Goal: Find specific page/section

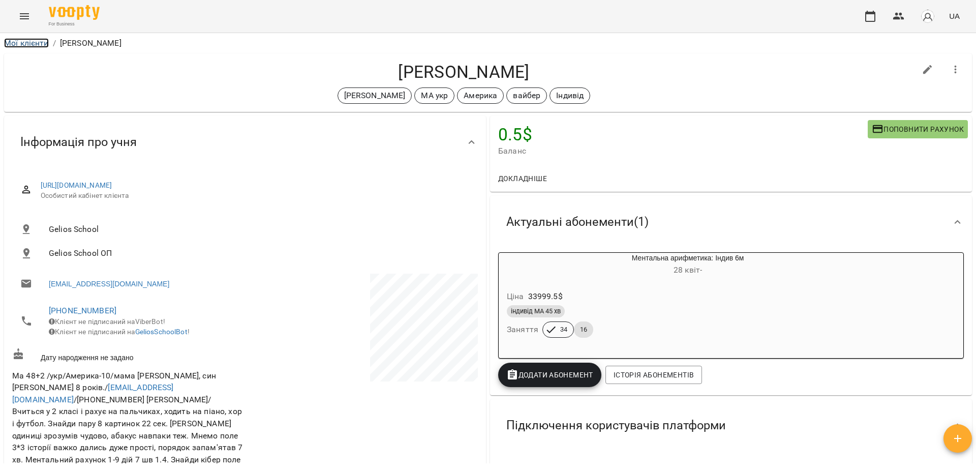
click at [35, 38] on link "Мої клієнти" at bounding box center [26, 43] width 45 height 10
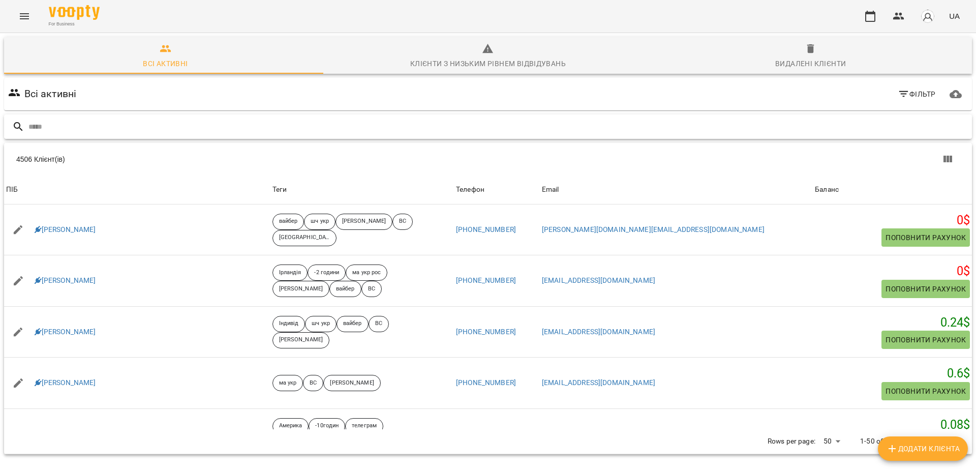
click at [133, 129] on input "text" at bounding box center [498, 126] width 940 height 17
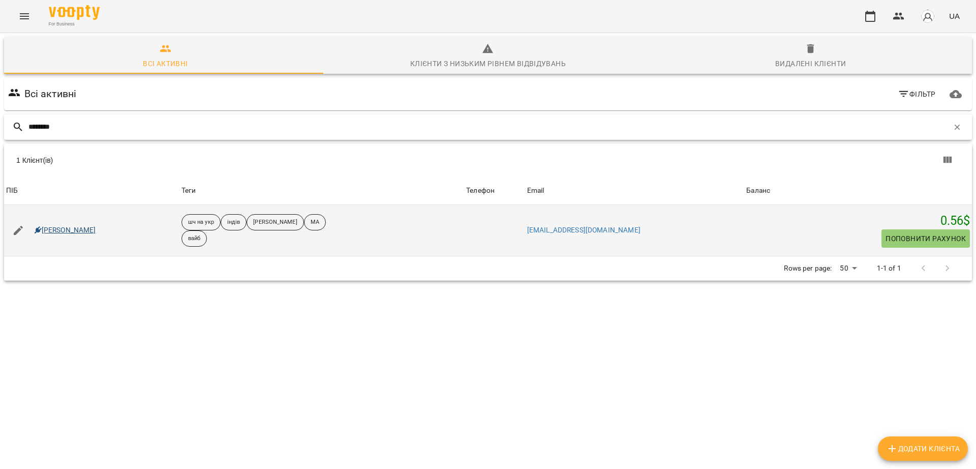
type input "********"
click at [85, 234] on link "[PERSON_NAME]" at bounding box center [66, 230] width 62 height 10
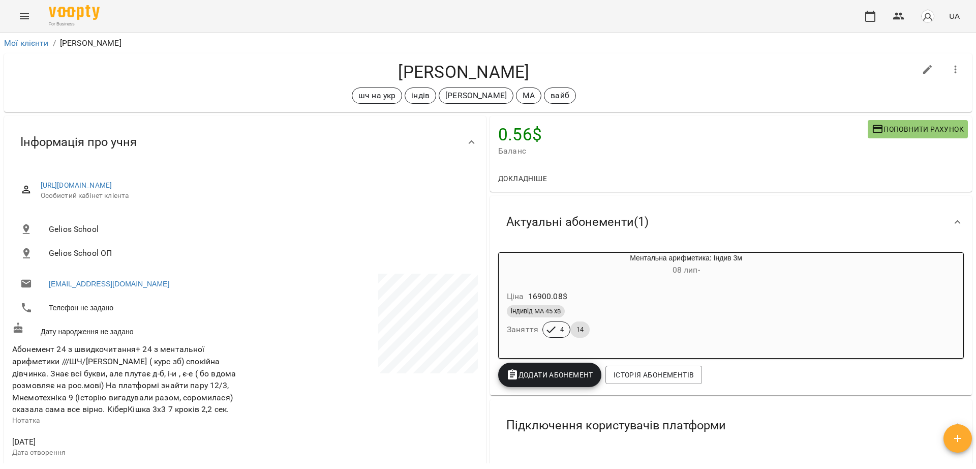
click at [545, 70] on h4 "[PERSON_NAME]" at bounding box center [464, 72] width 904 height 21
click at [494, 65] on h4 "[PERSON_NAME]" at bounding box center [464, 72] width 904 height 21
copy h4 "[PERSON_NAME]"
drag, startPoint x: 364, startPoint y: 70, endPoint x: 526, endPoint y: 73, distance: 162.3
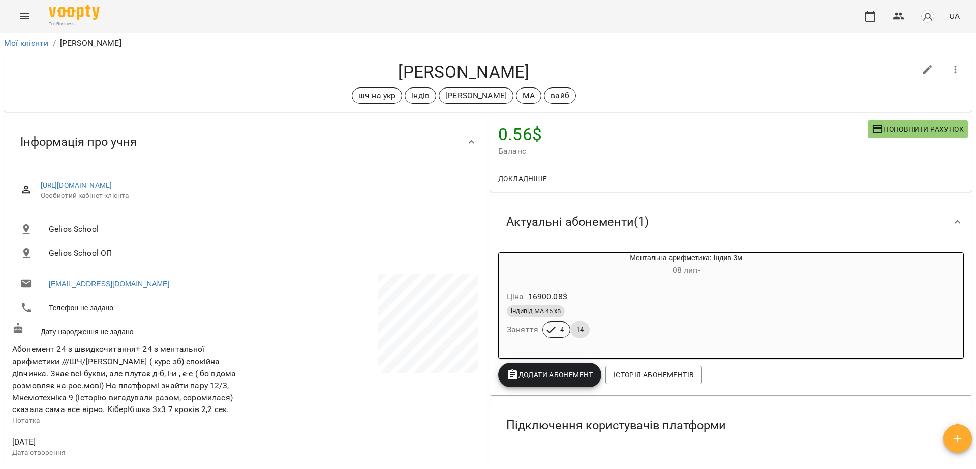
click at [526, 73] on h4 "[PERSON_NAME]" at bounding box center [464, 72] width 904 height 21
copy h4 "[PERSON_NAME]"
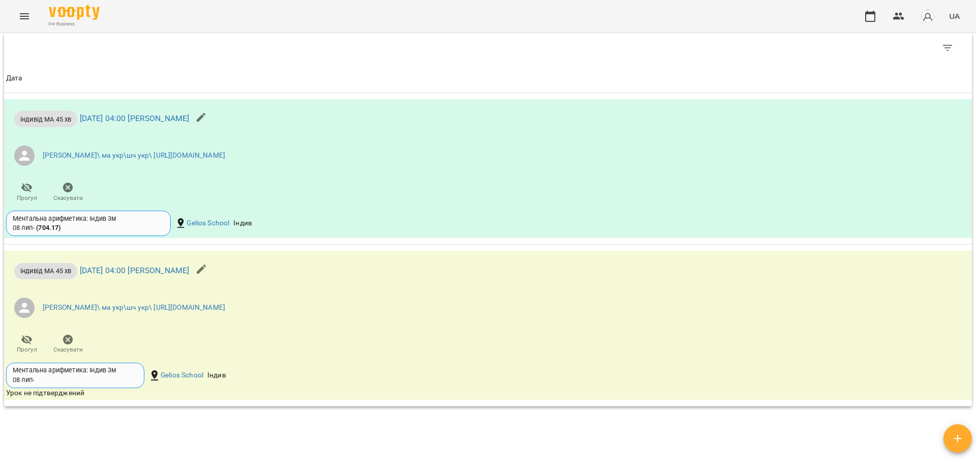
scroll to position [979, 0]
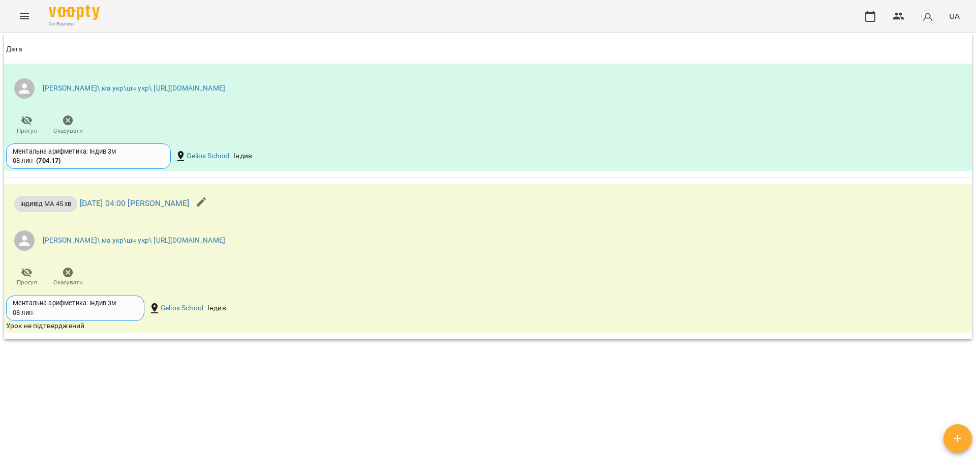
drag, startPoint x: 325, startPoint y: 308, endPoint x: 324, endPoint y: 493, distance: 185.1
click at [324, 446] on html "For Business UA Мої клієнти / [PERSON_NAME] [PERSON_NAME] шч на укр індів [PERS…" at bounding box center [488, 251] width 976 height 502
copy table "Дата Дата індивід МА 45 хв [DATE] 04:00 [PERSON_NAME] [PERSON_NAME]\ ма укр\шч …"
click at [376, 319] on div "Ментальна арифметика: Індив 3м [DATE] - Gelios School Індив" at bounding box center [326, 307] width 645 height 29
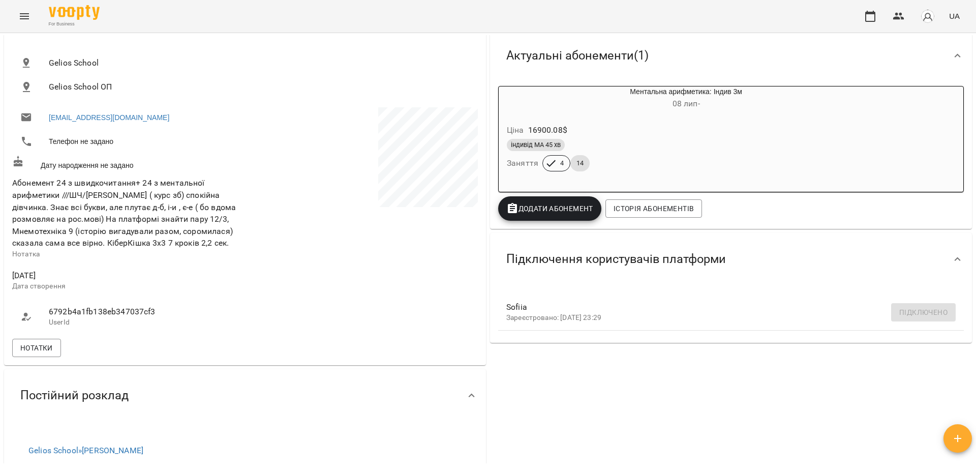
scroll to position [230, 0]
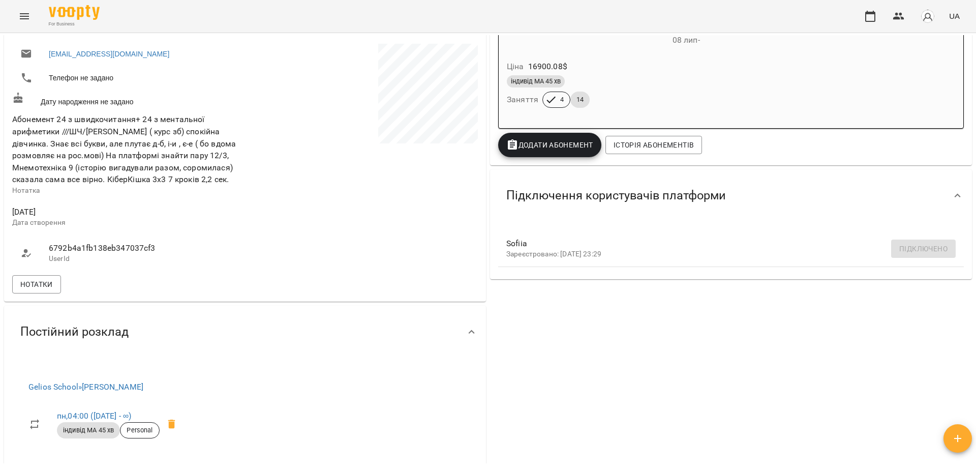
click at [7, 218] on div "[URL][DOMAIN_NAME] Особистий кабінет клієнта Gelios School Gelios School ОП [EM…" at bounding box center [245, 119] width 482 height 363
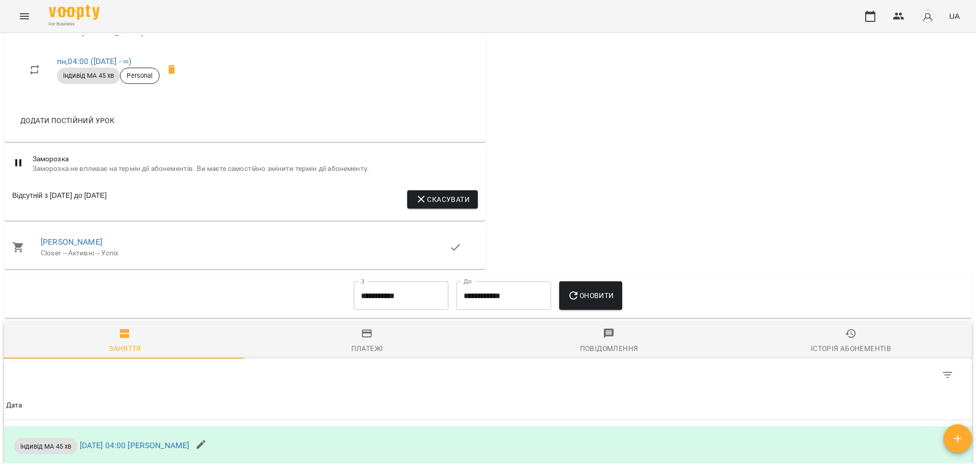
scroll to position [586, 0]
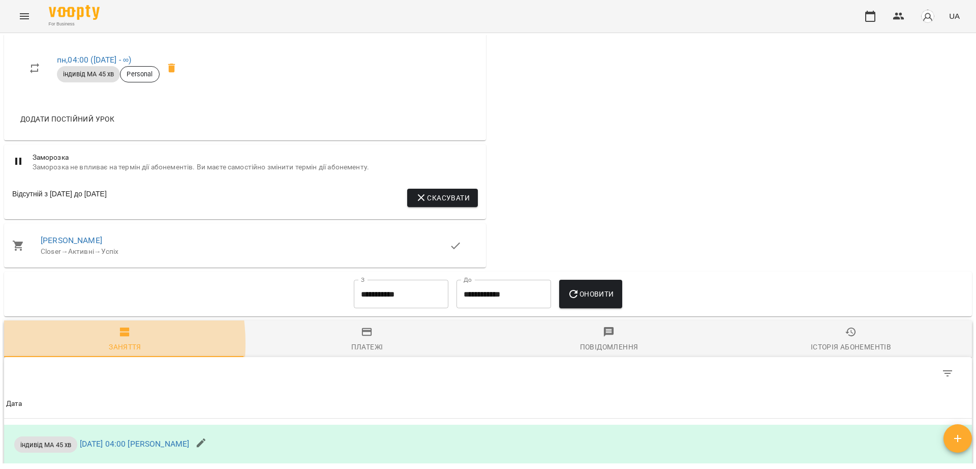
click at [58, 344] on span "Заняття" at bounding box center [125, 339] width 230 height 27
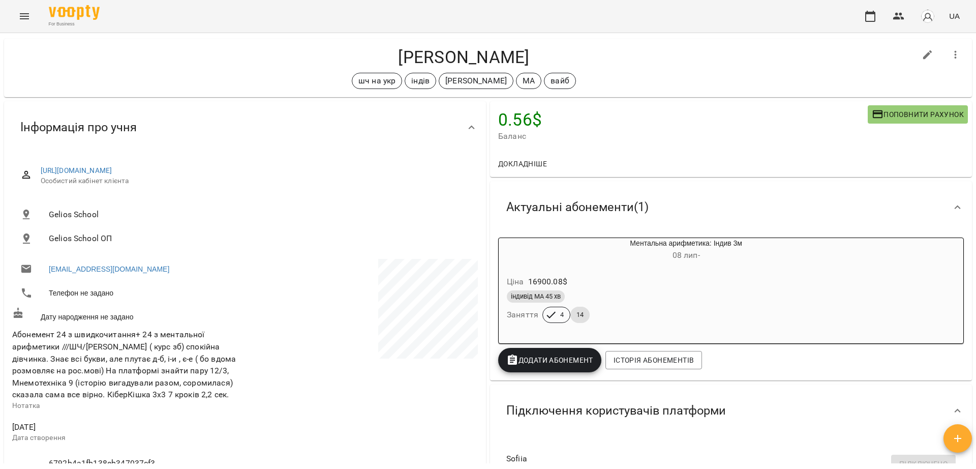
scroll to position [0, 0]
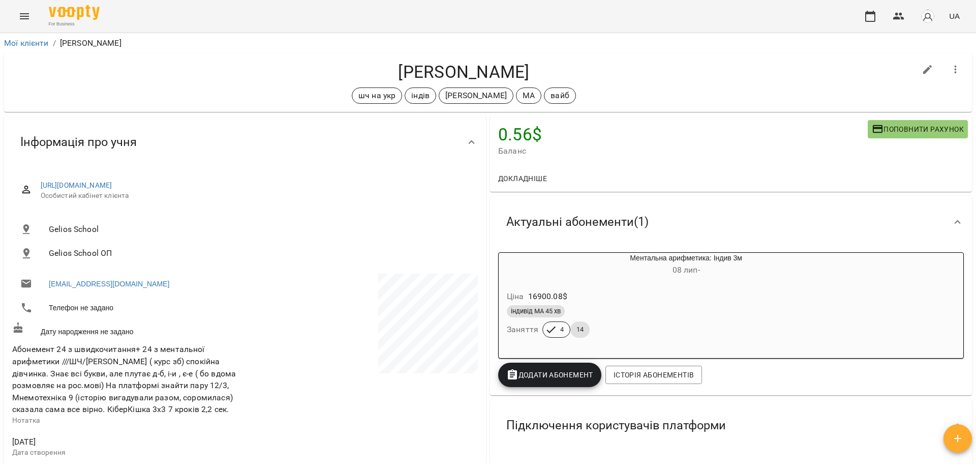
click at [280, 431] on div at bounding box center [362, 387] width 235 height 231
click at [23, 42] on link "Мої клієнти" at bounding box center [26, 43] width 45 height 10
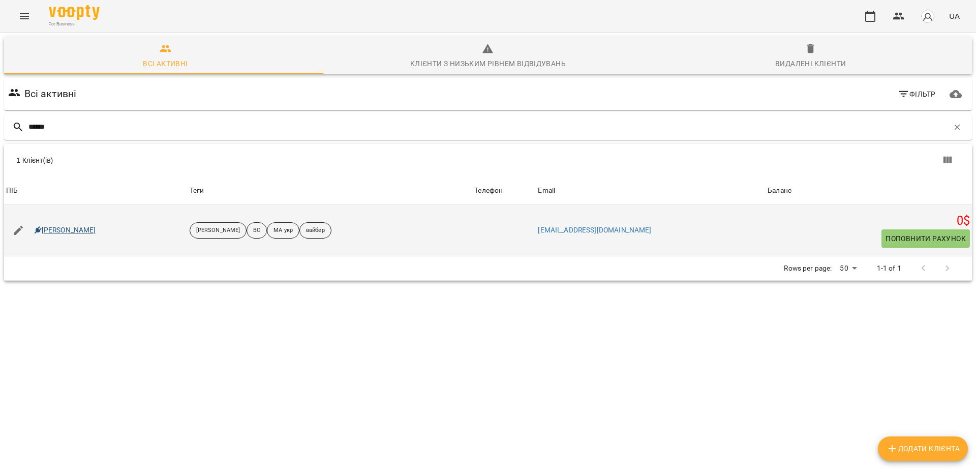
type input "******"
click at [80, 229] on link "[PERSON_NAME]" at bounding box center [66, 230] width 62 height 10
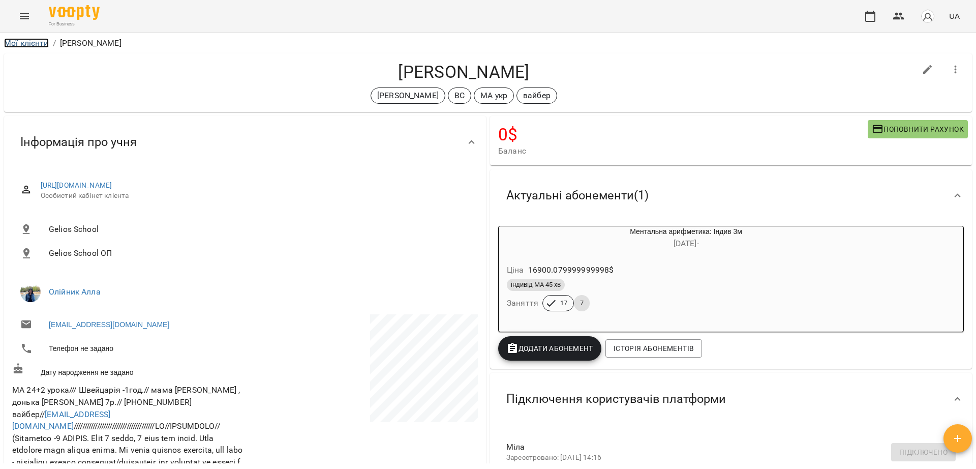
click at [27, 42] on link "Мої клієнти" at bounding box center [26, 43] width 45 height 10
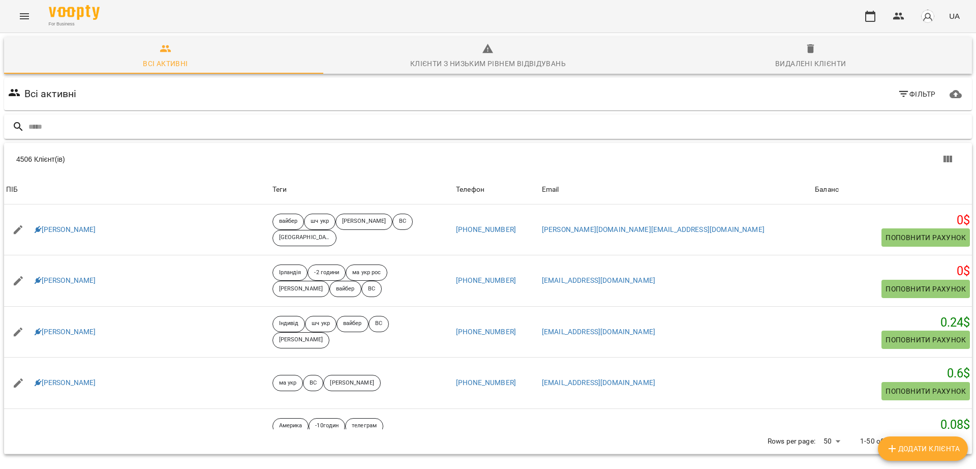
click at [138, 132] on input "text" at bounding box center [498, 126] width 940 height 17
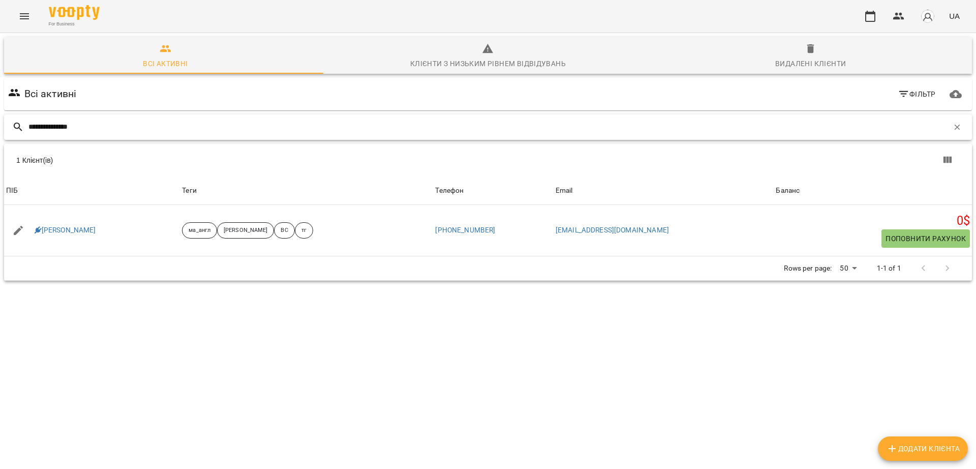
drag, startPoint x: 84, startPoint y: 121, endPoint x: 0, endPoint y: 135, distance: 85.1
click at [0, 135] on div "**********" at bounding box center [488, 194] width 980 height 327
paste input "text"
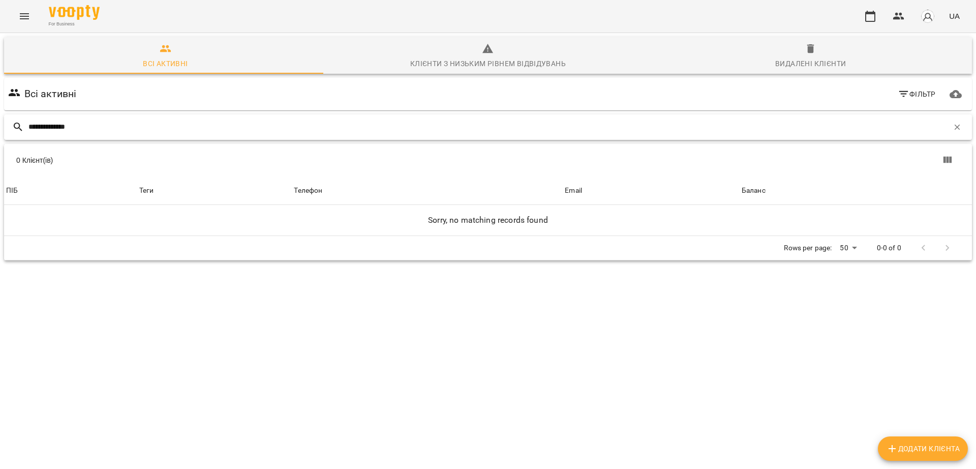
drag, startPoint x: 53, startPoint y: 131, endPoint x: 0, endPoint y: 137, distance: 53.8
click at [0, 137] on div "**********" at bounding box center [488, 184] width 980 height 307
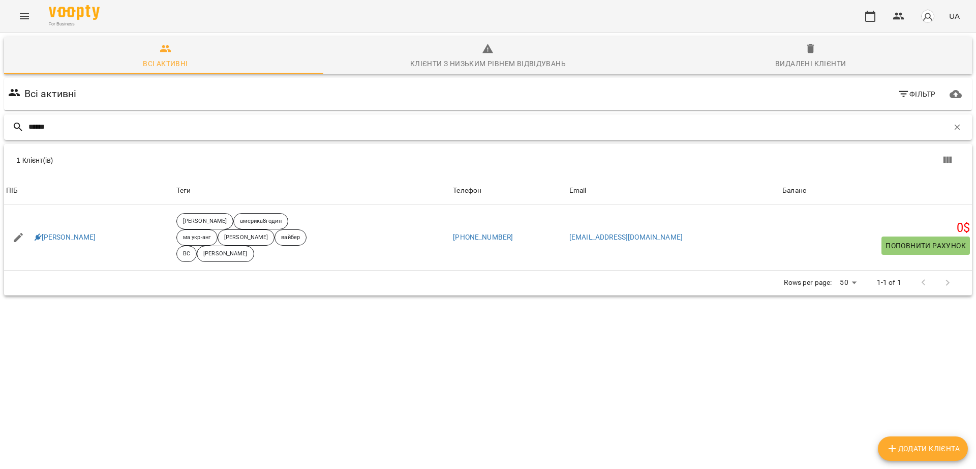
drag, startPoint x: 75, startPoint y: 133, endPoint x: 0, endPoint y: 140, distance: 75.6
click at [0, 140] on div "Всі активні Клієнти з низьким рівнем відвідувань Видалені клієнти Всі активні Ф…" at bounding box center [488, 202] width 980 height 342
paste input "********"
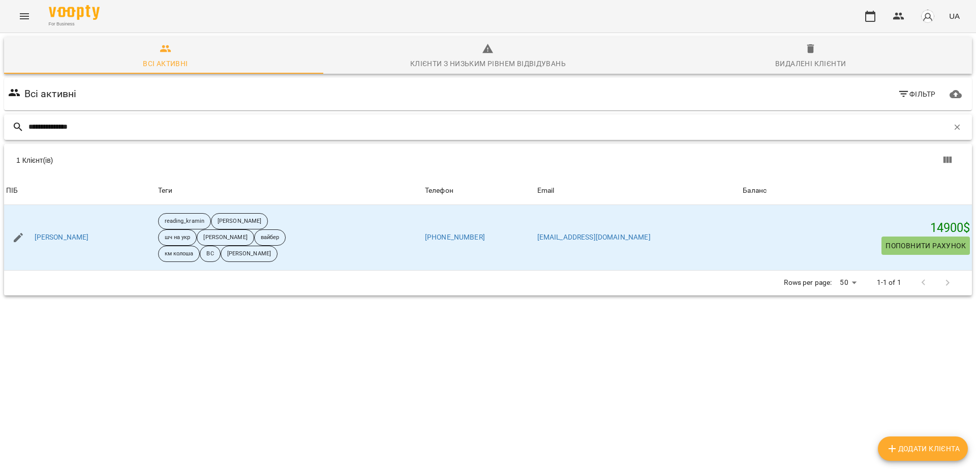
drag, startPoint x: 94, startPoint y: 128, endPoint x: 0, endPoint y: 113, distance: 94.6
click at [0, 113] on div "**********" at bounding box center [488, 202] width 980 height 342
paste input "text"
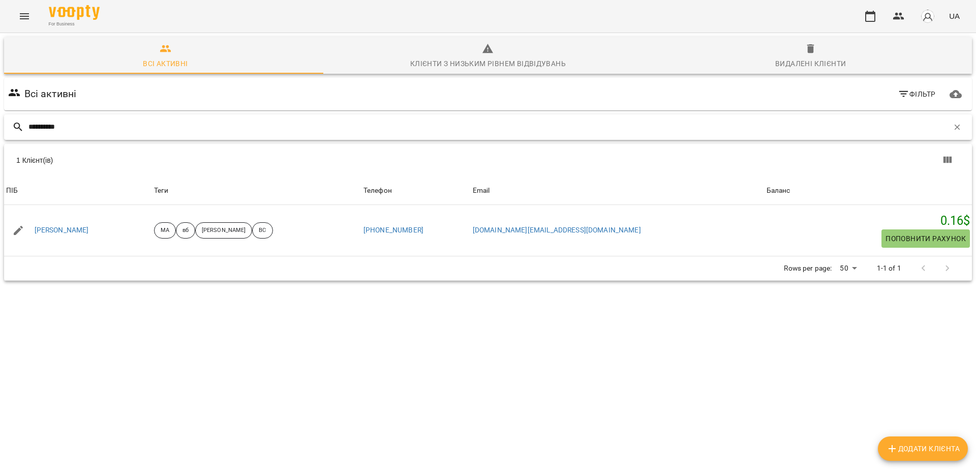
drag, startPoint x: 71, startPoint y: 125, endPoint x: 0, endPoint y: 81, distance: 83.6
click at [0, 81] on div "**********" at bounding box center [488, 194] width 980 height 327
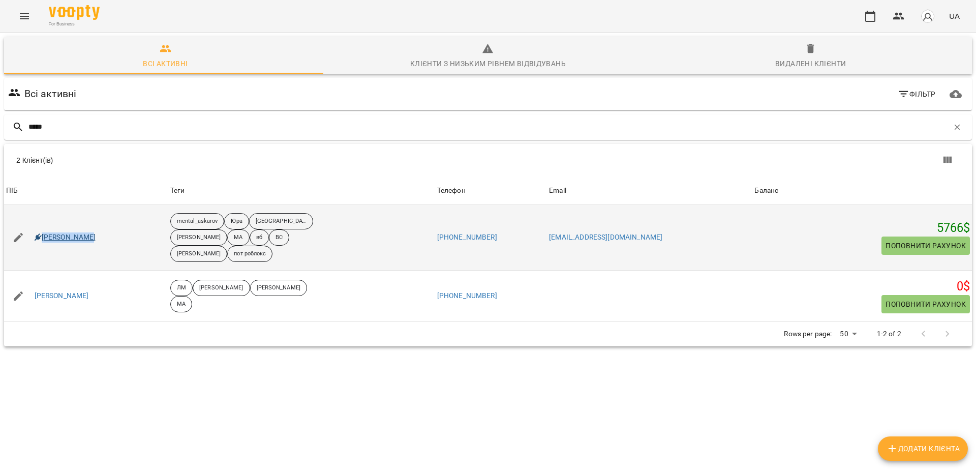
drag, startPoint x: 98, startPoint y: 241, endPoint x: 41, endPoint y: 241, distance: 56.4
click at [41, 241] on div "[PERSON_NAME]" at bounding box center [86, 237] width 164 height 28
copy link "[PERSON_NAME]"
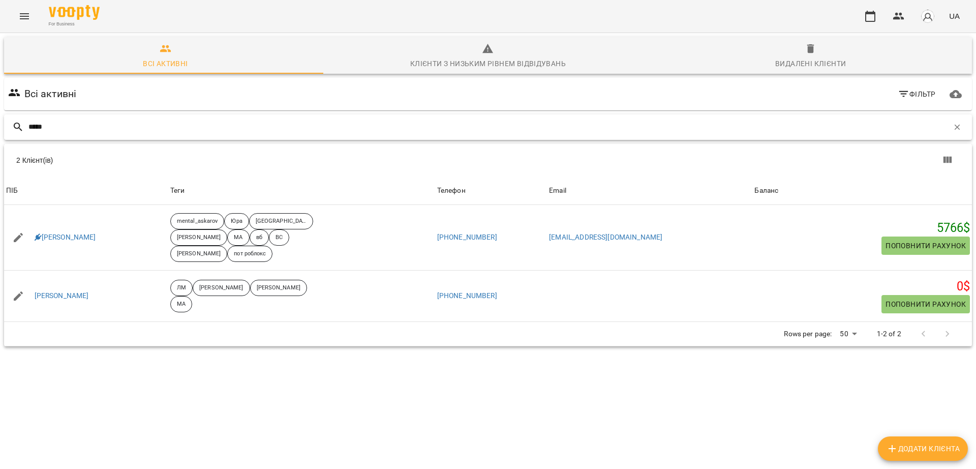
drag, startPoint x: 83, startPoint y: 128, endPoint x: 0, endPoint y: 90, distance: 91.7
click at [0, 90] on div "Всі активні Клієнти з низьким рівнем відвідувань Видалені клієнти Всі активні Ф…" at bounding box center [488, 227] width 980 height 393
paste input "**********"
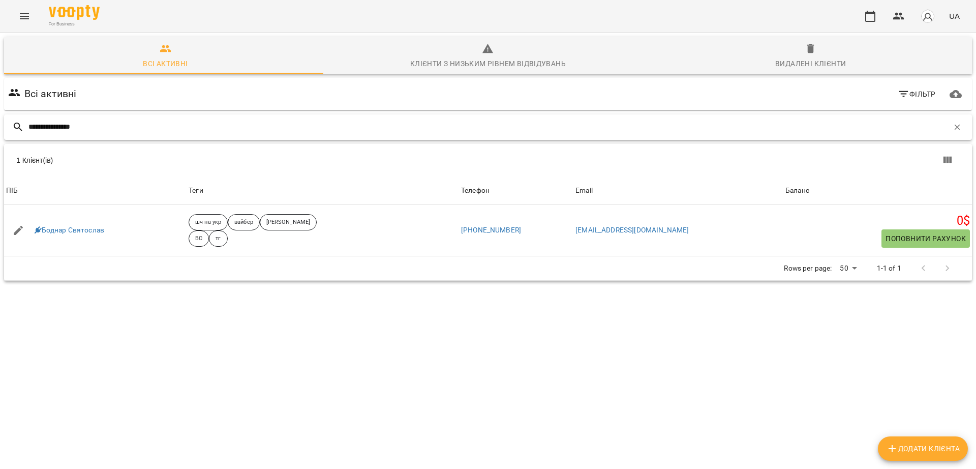
type input "**********"
click at [317, 256] on div "1 Клієнт(ів) ПІБ Теги Телефон Email Баланс ПІБ [PERSON_NAME] Теги шч на укр вай…" at bounding box center [488, 216] width 968 height 80
